Goal: Browse casually

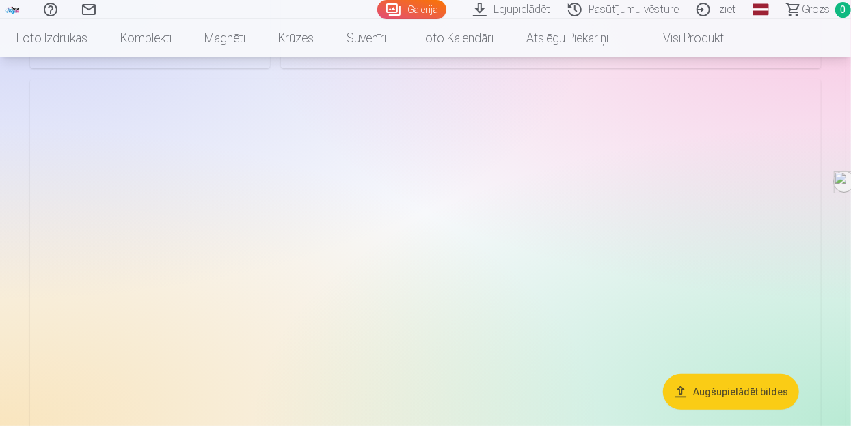
scroll to position [2574, 0]
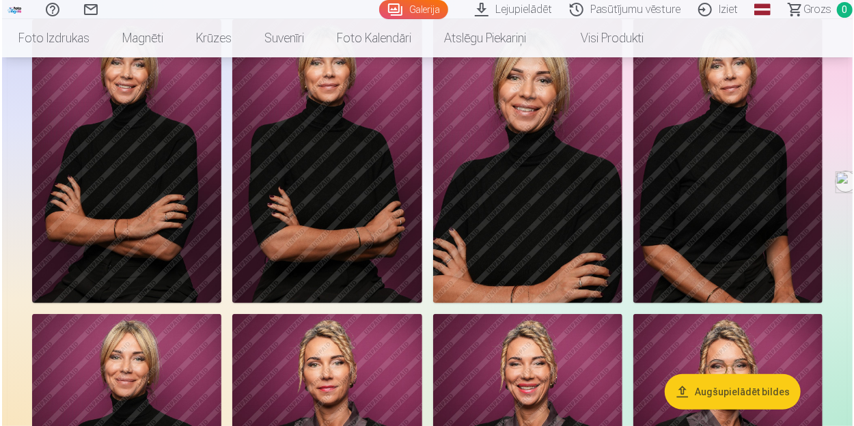
scroll to position [75, 0]
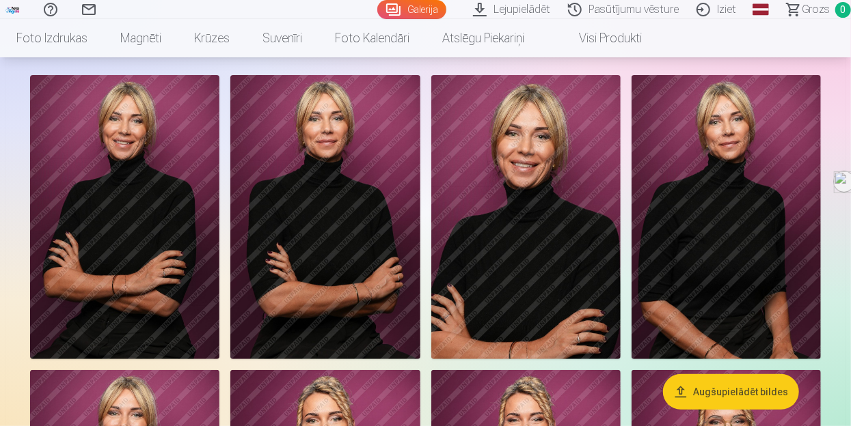
click at [165, 146] on img at bounding box center [124, 217] width 189 height 284
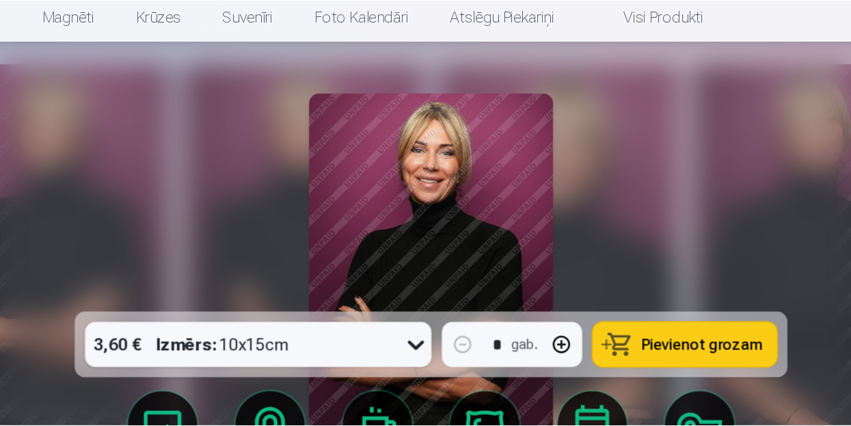
scroll to position [75, 0]
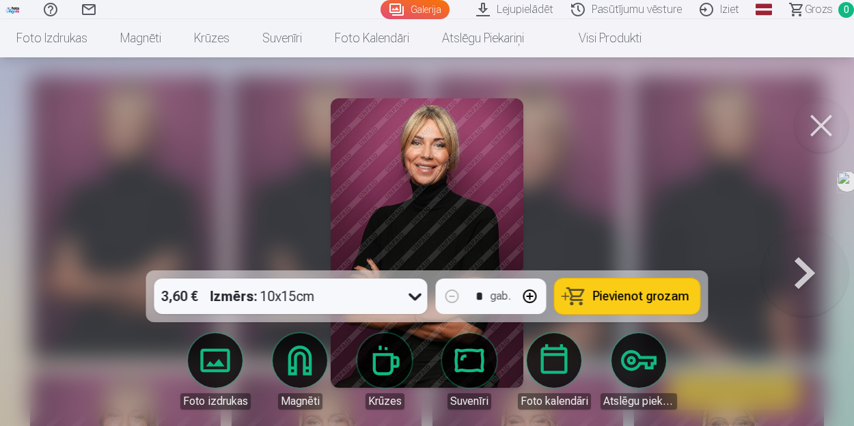
click at [817, 129] on button at bounding box center [821, 125] width 55 height 55
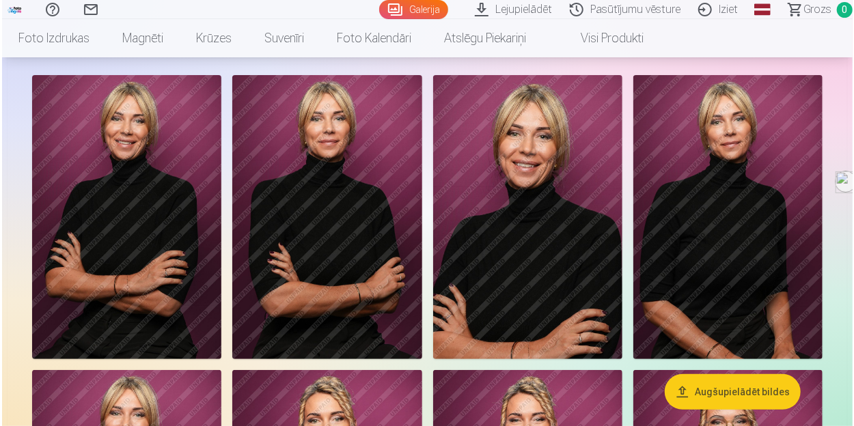
scroll to position [150, 0]
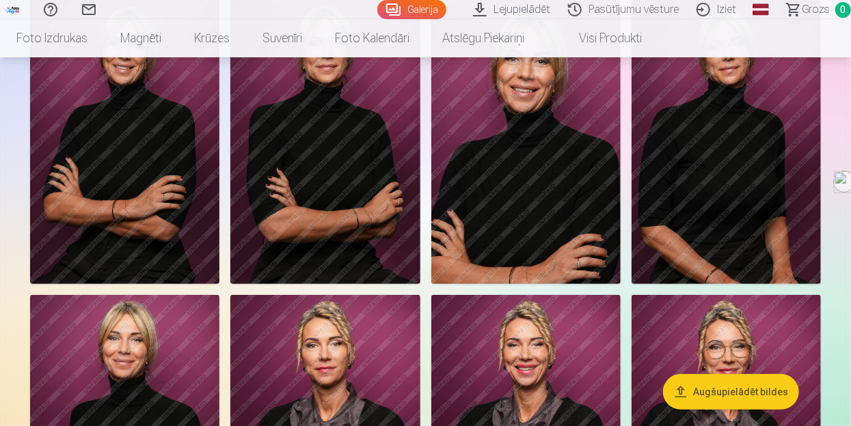
click at [755, 141] on img at bounding box center [726, 142] width 189 height 284
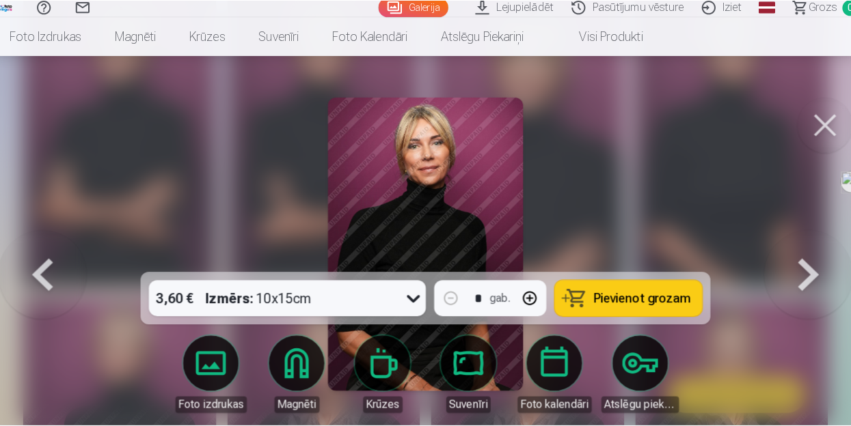
scroll to position [150, 0]
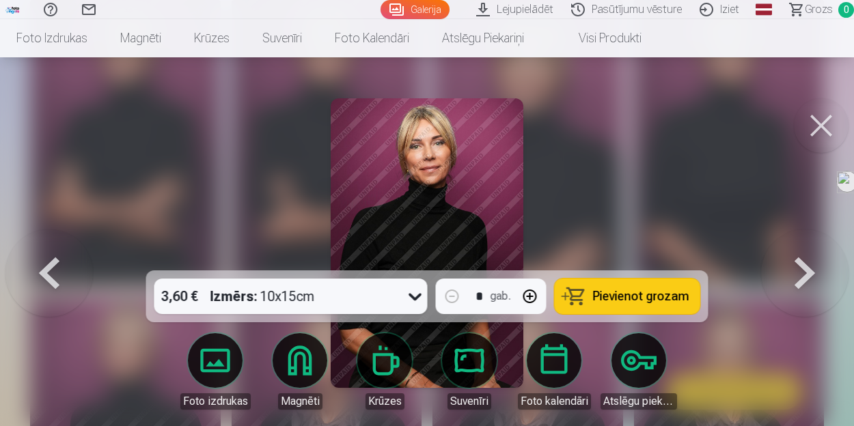
click at [816, 131] on button at bounding box center [821, 125] width 55 height 55
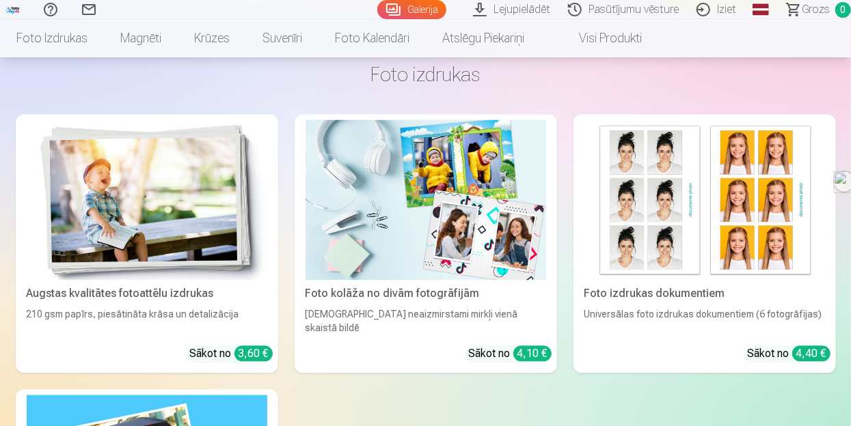
scroll to position [658, 0]
